Goal: Task Accomplishment & Management: Use online tool/utility

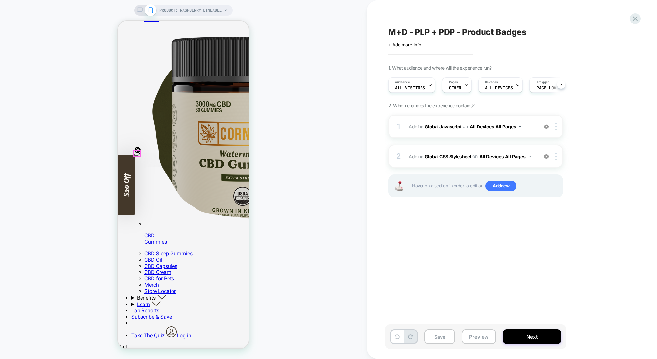
click at [138, 150] on circle "Close teaser" at bounding box center [138, 149] width 6 height 6
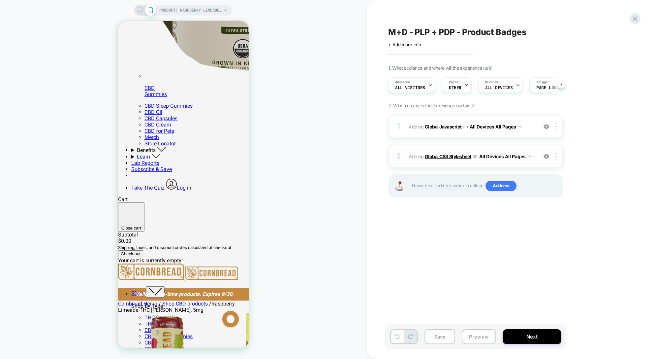
click at [455, 154] on b "Global CSS Stylesheet" at bounding box center [448, 156] width 47 height 6
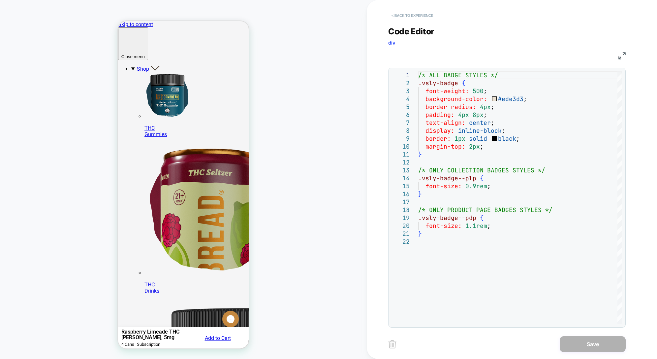
click at [416, 15] on button "< Back to experience" at bounding box center [412, 15] width 48 height 11
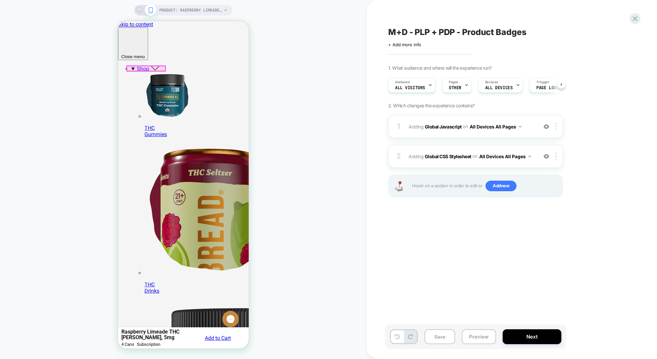
click at [146, 66] on div at bounding box center [146, 68] width 38 height 5
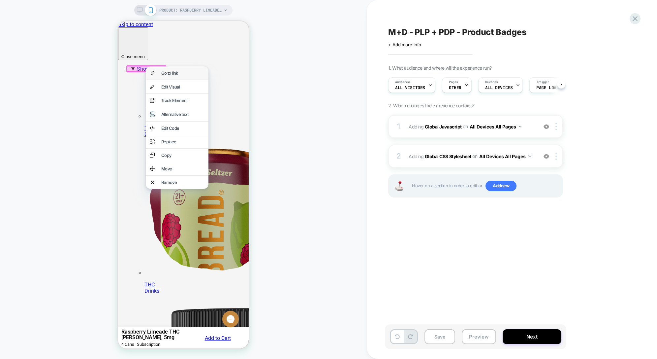
click at [188, 74] on div "Go to link" at bounding box center [182, 72] width 43 height 5
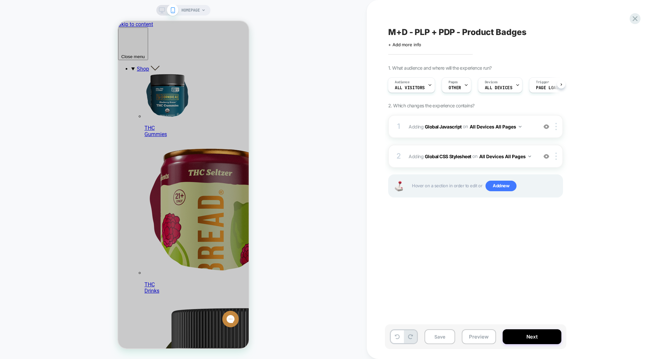
click at [193, 6] on span "HOMEPAGE" at bounding box center [190, 10] width 18 height 11
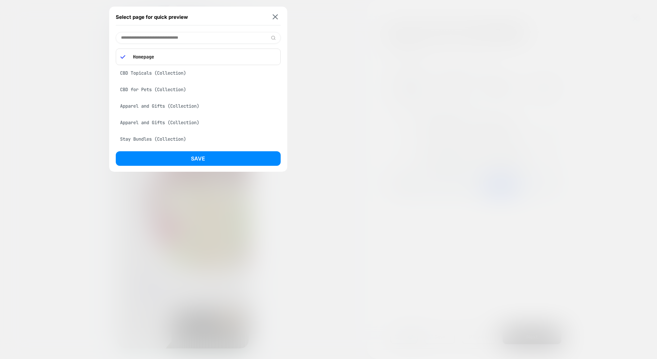
click at [191, 71] on div "CBD Topicals (Collection)" at bounding box center [198, 73] width 165 height 13
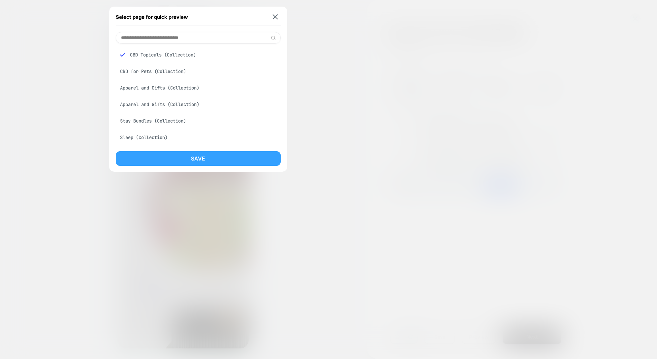
click at [195, 156] on button "Save" at bounding box center [198, 158] width 165 height 15
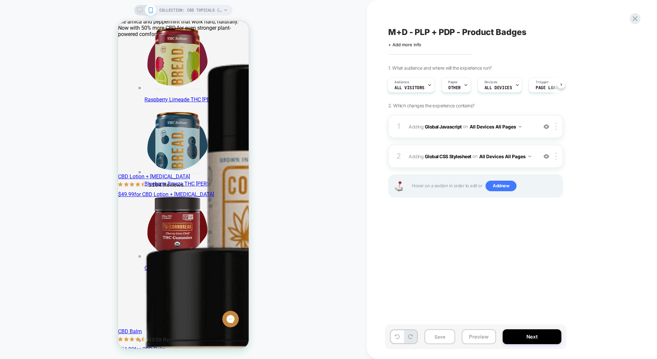
scroll to position [938, 0]
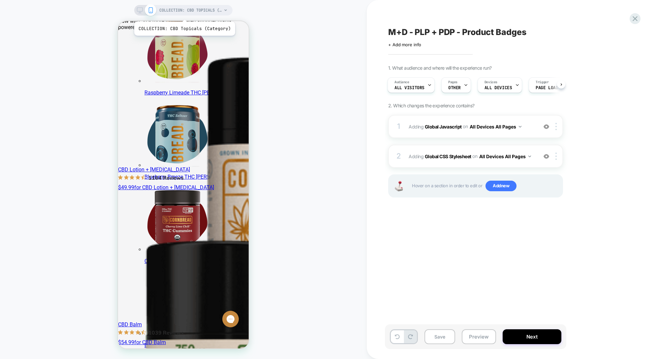
click at [183, 13] on span "COLLECTION: CBD Topicals (Category)" at bounding box center [190, 10] width 63 height 11
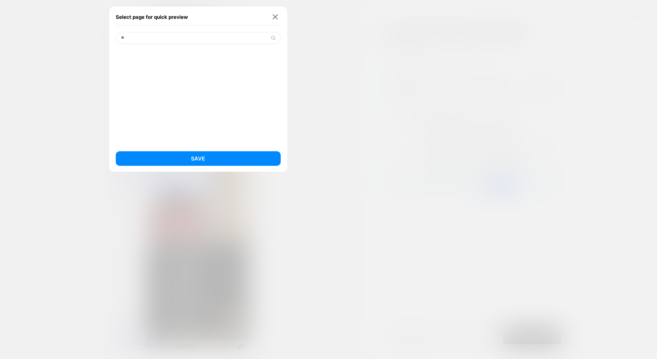
type input "*"
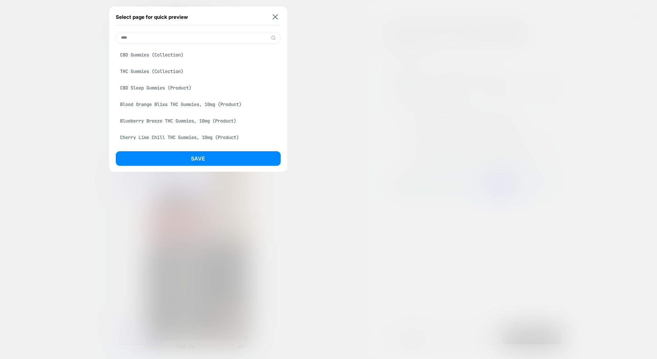
type input "****"
click at [176, 52] on div "CBD Gummies (Collection)" at bounding box center [198, 54] width 165 height 13
click at [199, 153] on button "Save" at bounding box center [198, 158] width 165 height 15
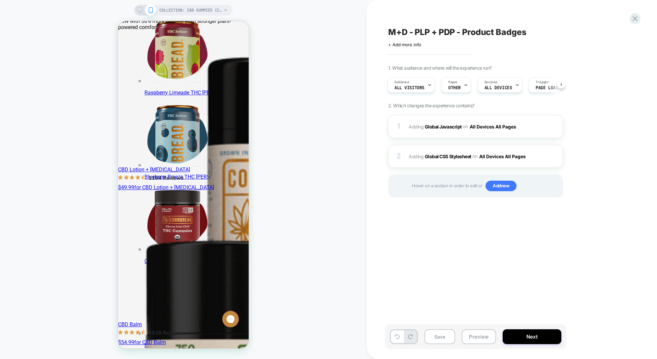
scroll to position [0, 1]
click at [464, 87] on icon at bounding box center [466, 85] width 4 height 4
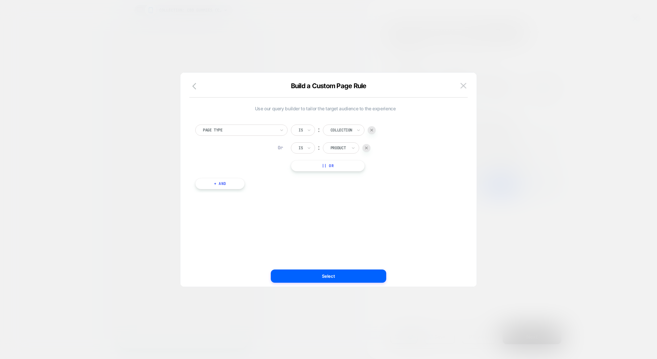
select select "**********"
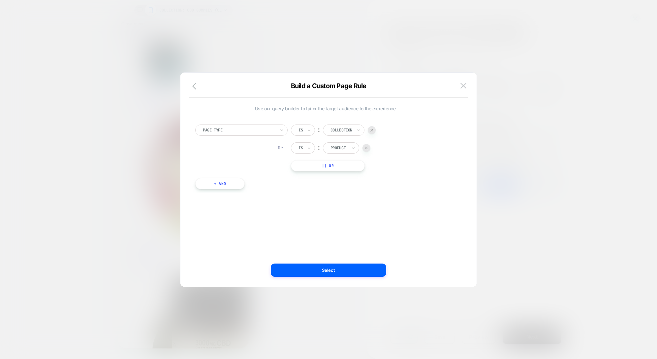
scroll to position [0, 0]
click at [462, 88] on img at bounding box center [464, 86] width 6 height 6
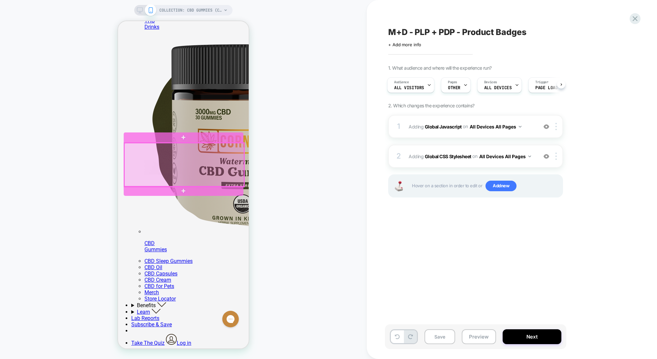
scroll to position [264, 0]
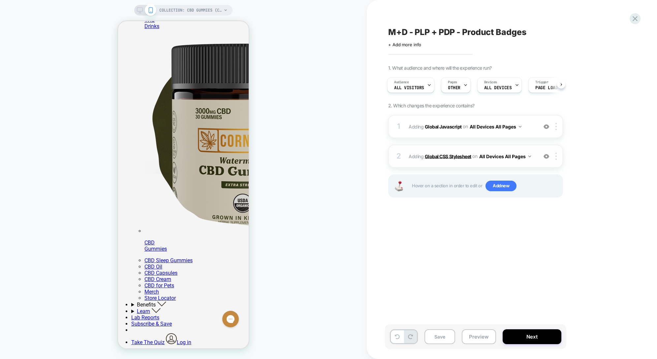
click at [438, 156] on b "Global CSS Stylesheet" at bounding box center [448, 156] width 47 height 6
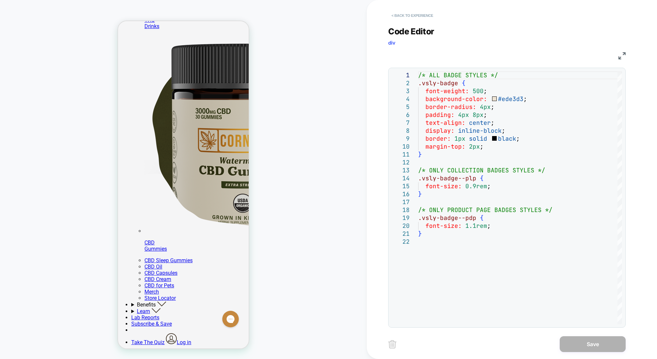
click at [412, 17] on button "< Back to experience" at bounding box center [412, 15] width 48 height 11
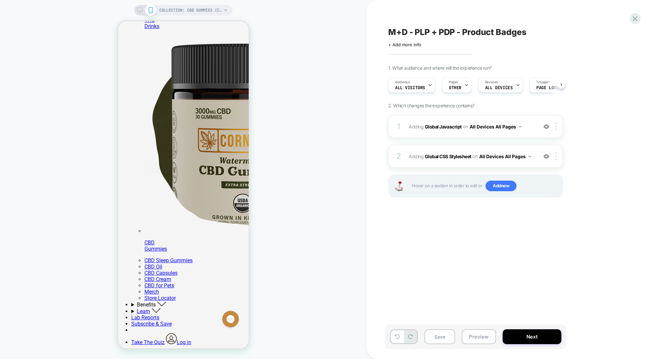
scroll to position [0, 0]
click at [547, 155] on img at bounding box center [547, 156] width 6 height 6
click at [435, 122] on span "Adding Global Javascript on All Devices All Pages" at bounding box center [472, 127] width 126 height 10
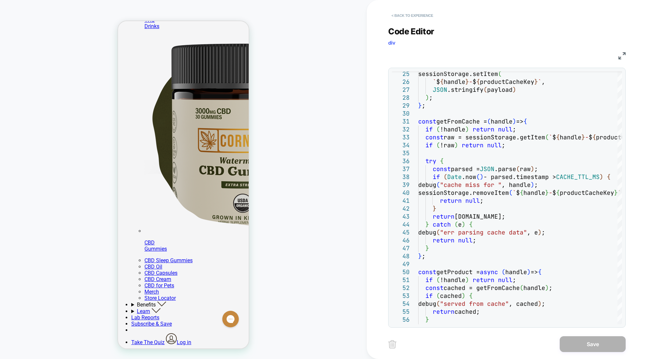
click at [411, 13] on button "< Back to experience" at bounding box center [412, 15] width 48 height 11
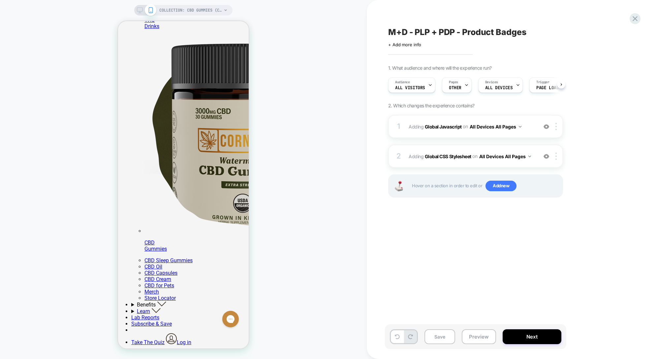
click at [140, 9] on icon at bounding box center [140, 10] width 6 height 6
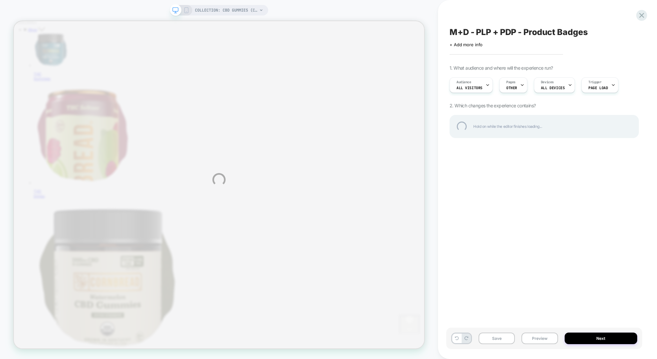
scroll to position [33, 0]
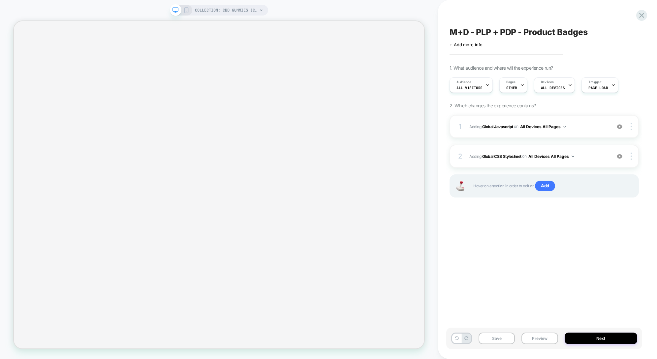
select select "**********"
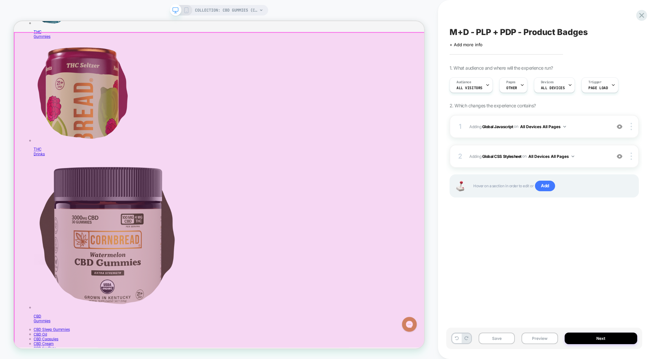
scroll to position [0, 0]
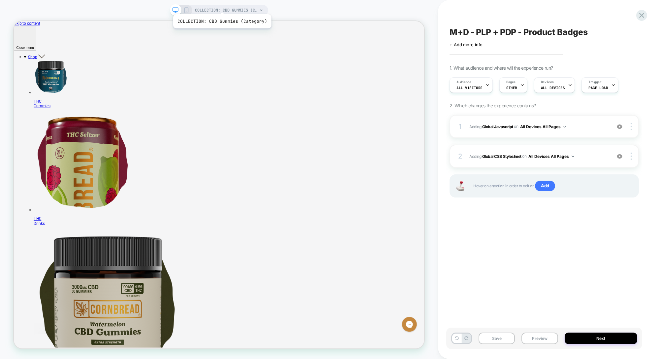
click at [221, 6] on span "COLLECTION: CBD Gummies (Category)" at bounding box center [226, 10] width 63 height 11
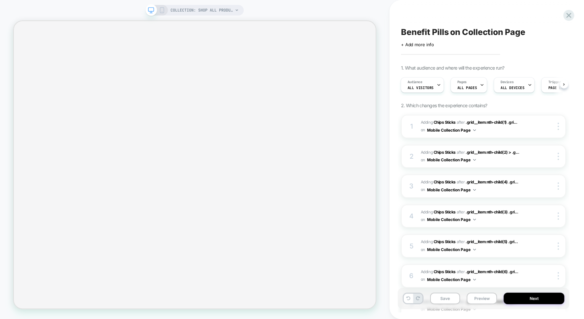
scroll to position [0, 1]
select select "******"
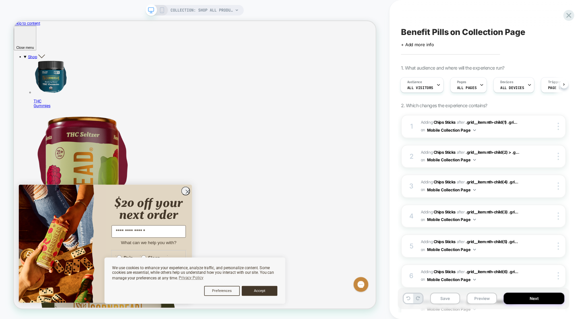
scroll to position [0, 0]
click at [243, 248] on circle "Close dialog" at bounding box center [245, 248] width 11 height 11
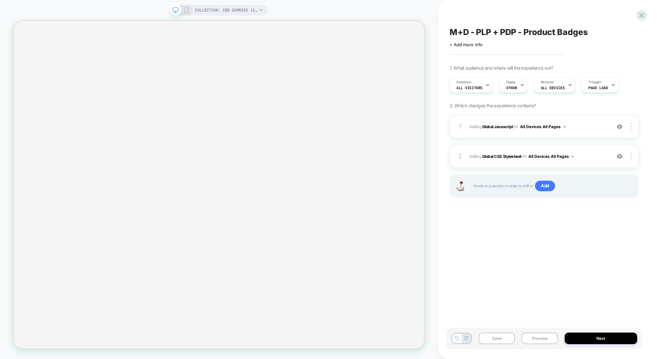
select select "**********"
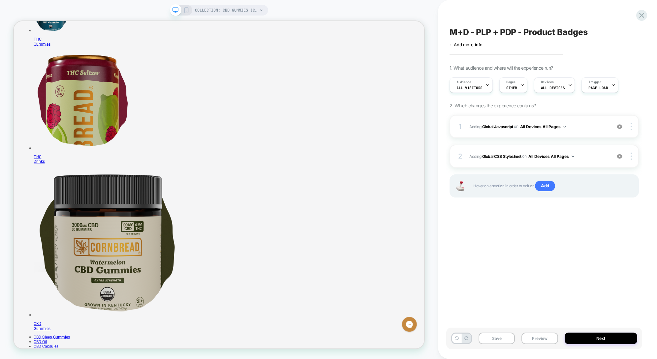
scroll to position [79, 0]
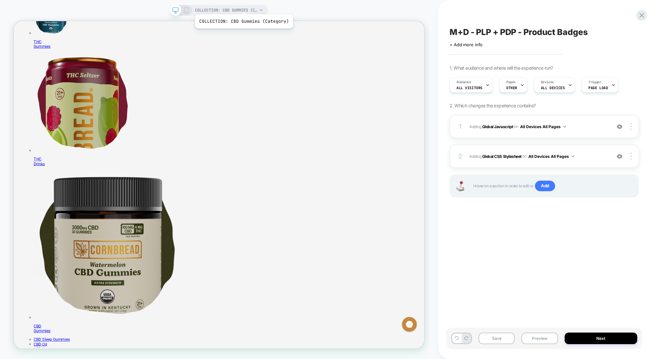
click at [243, 6] on span "COLLECTION: CBD Gummies (Category)" at bounding box center [226, 10] width 63 height 11
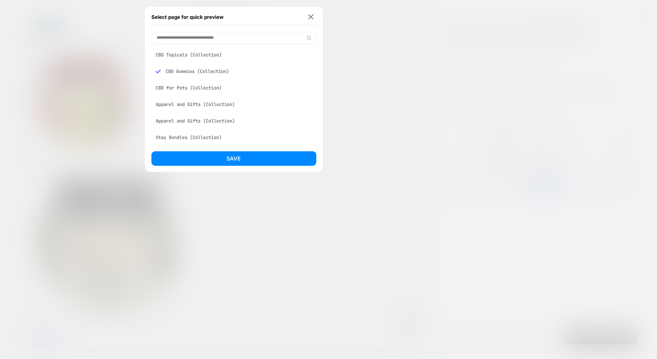
click at [214, 38] on input at bounding box center [233, 38] width 165 height 12
type input "***"
click at [224, 50] on div "Shop All Products (Collection)" at bounding box center [233, 54] width 165 height 13
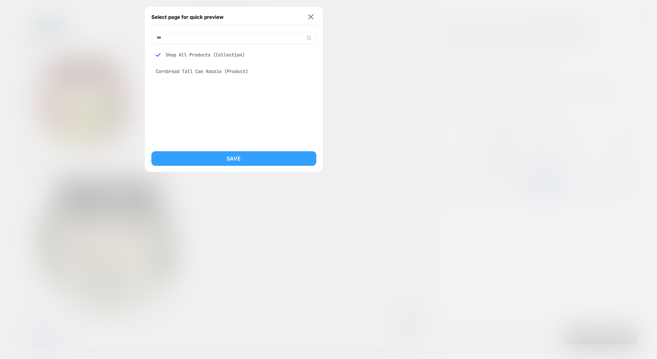
click at [256, 153] on button "Save" at bounding box center [233, 158] width 165 height 15
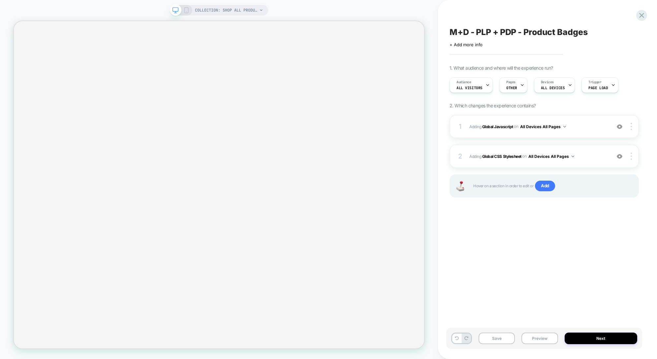
select select "******"
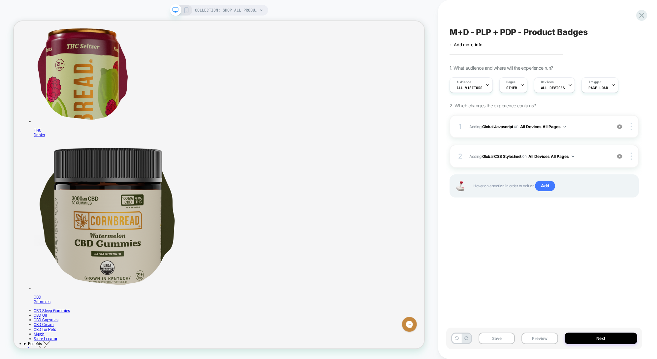
scroll to position [117, 0]
click at [623, 156] on img at bounding box center [620, 156] width 6 height 6
click at [619, 127] on img at bounding box center [620, 127] width 6 height 6
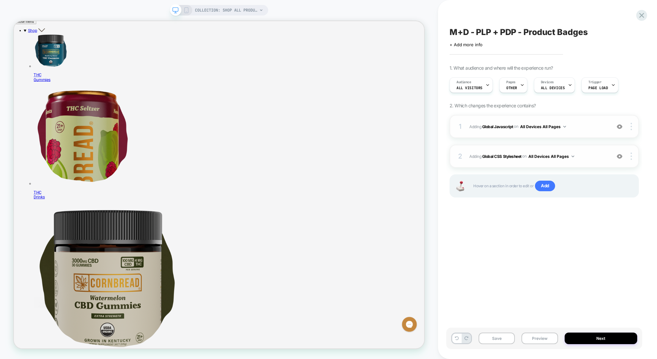
scroll to position [34, 0]
